Goal: Go to known website: Access a specific website the user already knows

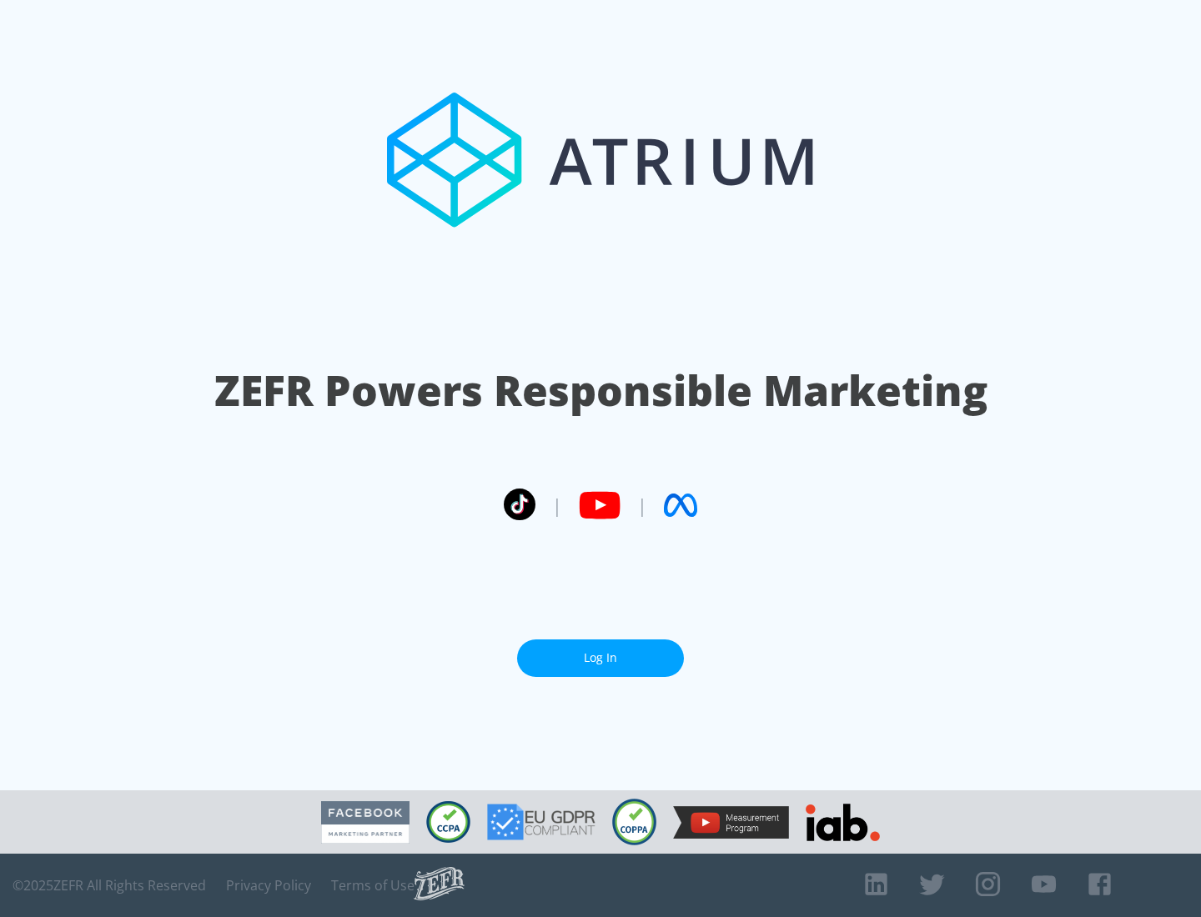
click at [600, 658] on link "Log In" at bounding box center [600, 659] width 167 height 38
